Goal: Find specific page/section: Find specific page/section

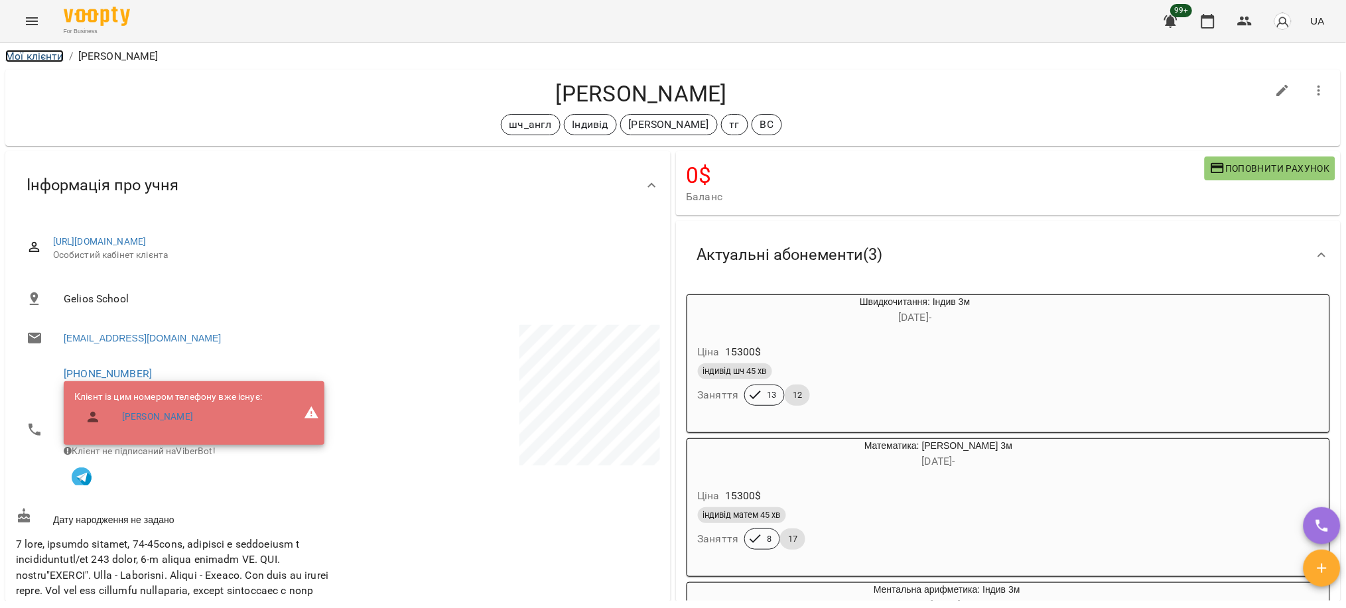
click at [17, 50] on link "Мої клієнти" at bounding box center [34, 56] width 58 height 13
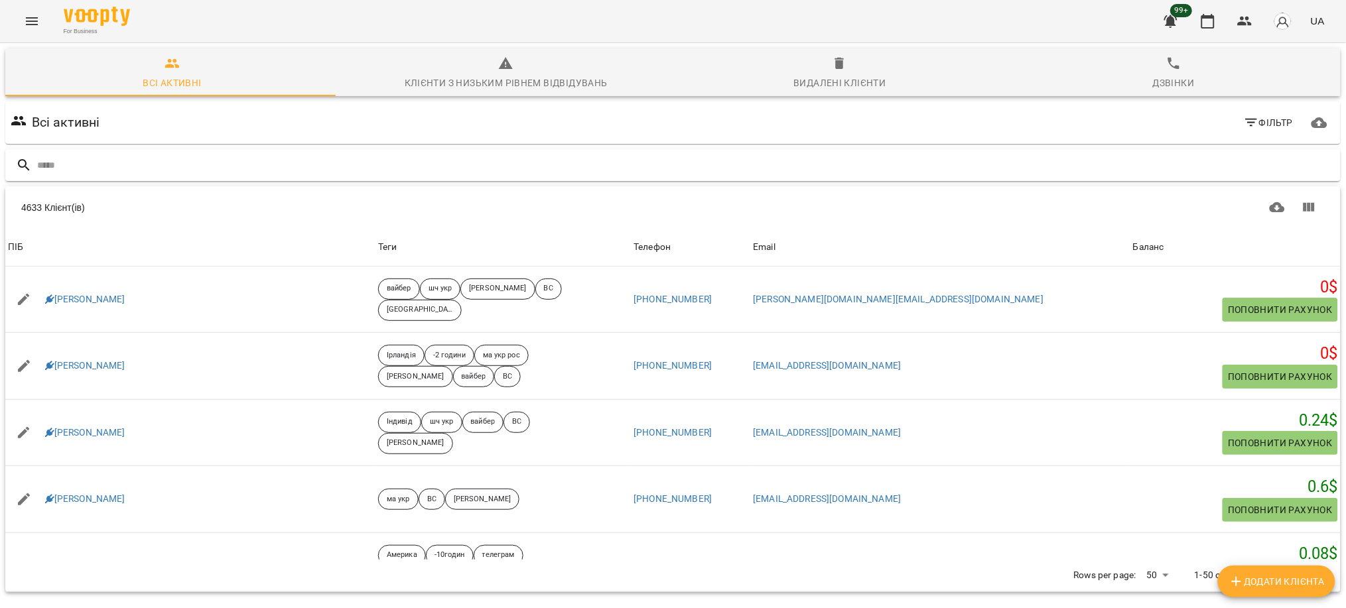
click at [472, 166] on input "text" at bounding box center [686, 166] width 1298 height 22
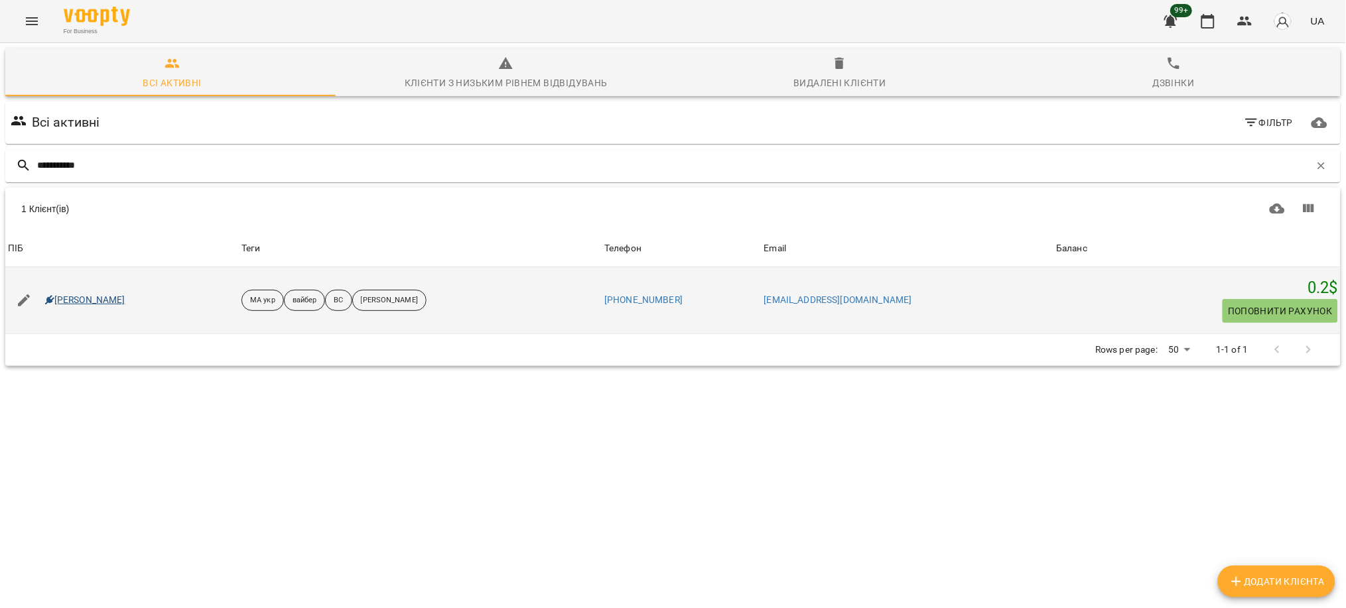
type input "**********"
click at [72, 306] on div "[PERSON_NAME]" at bounding box center [85, 300] width 86 height 19
click at [80, 298] on link "[PERSON_NAME]" at bounding box center [85, 300] width 80 height 13
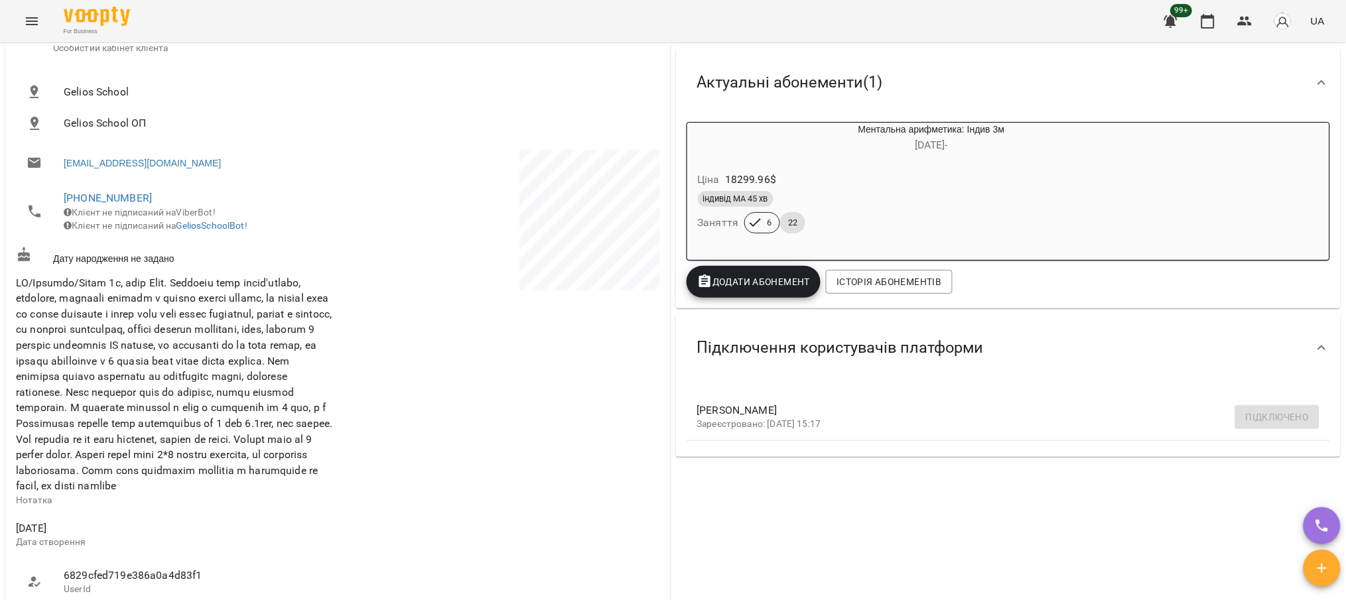
scroll to position [176, 0]
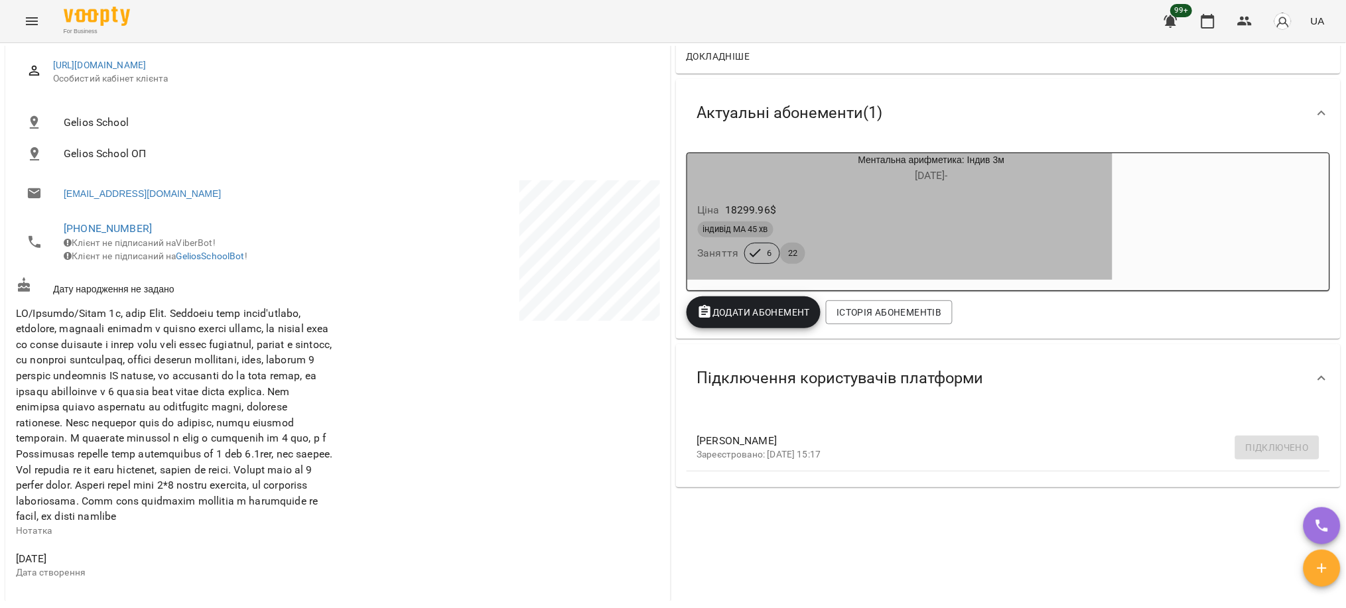
click at [898, 215] on div "Ціна 18299.96 $" at bounding box center [899, 210] width 409 height 24
